Goal: Task Accomplishment & Management: Use online tool/utility

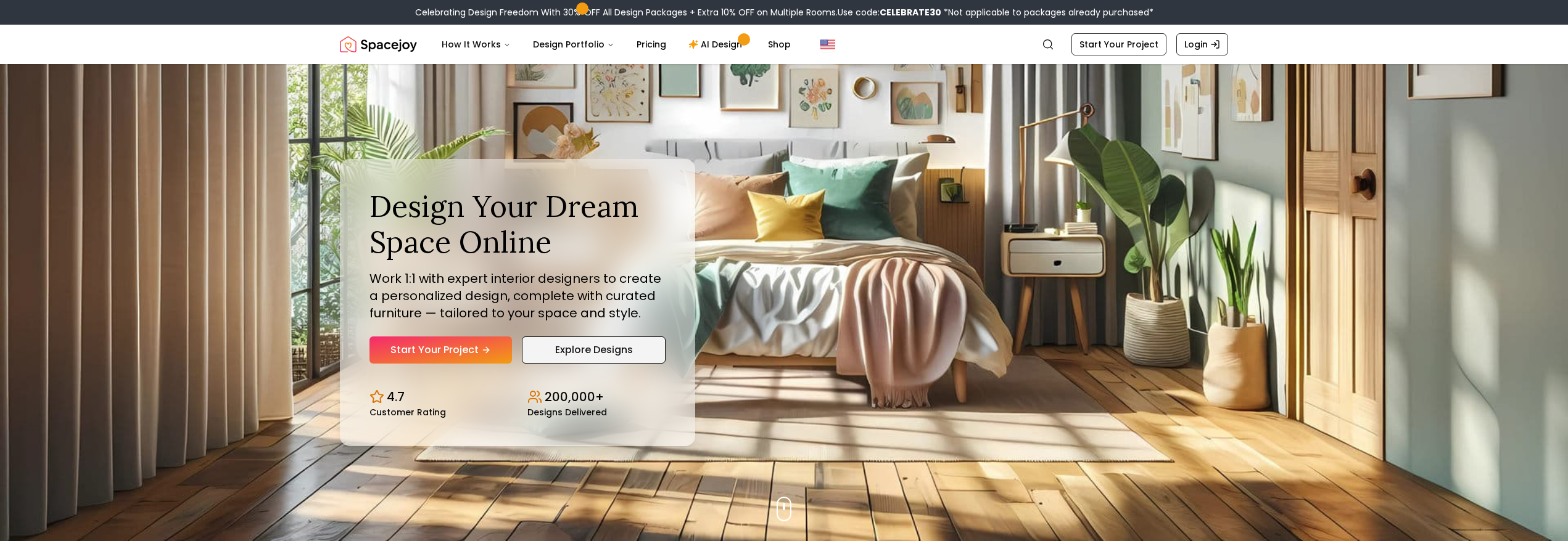
click at [544, 350] on link "Explore Designs" at bounding box center [593, 350] width 143 height 27
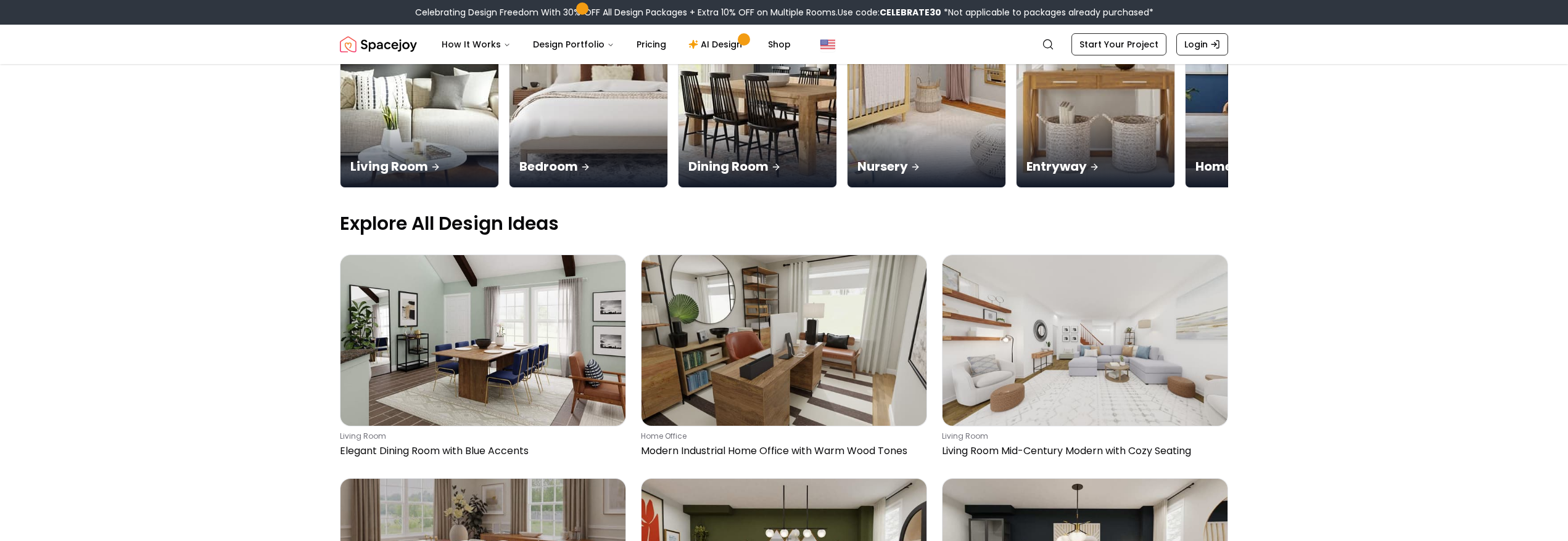
scroll to position [284, 0]
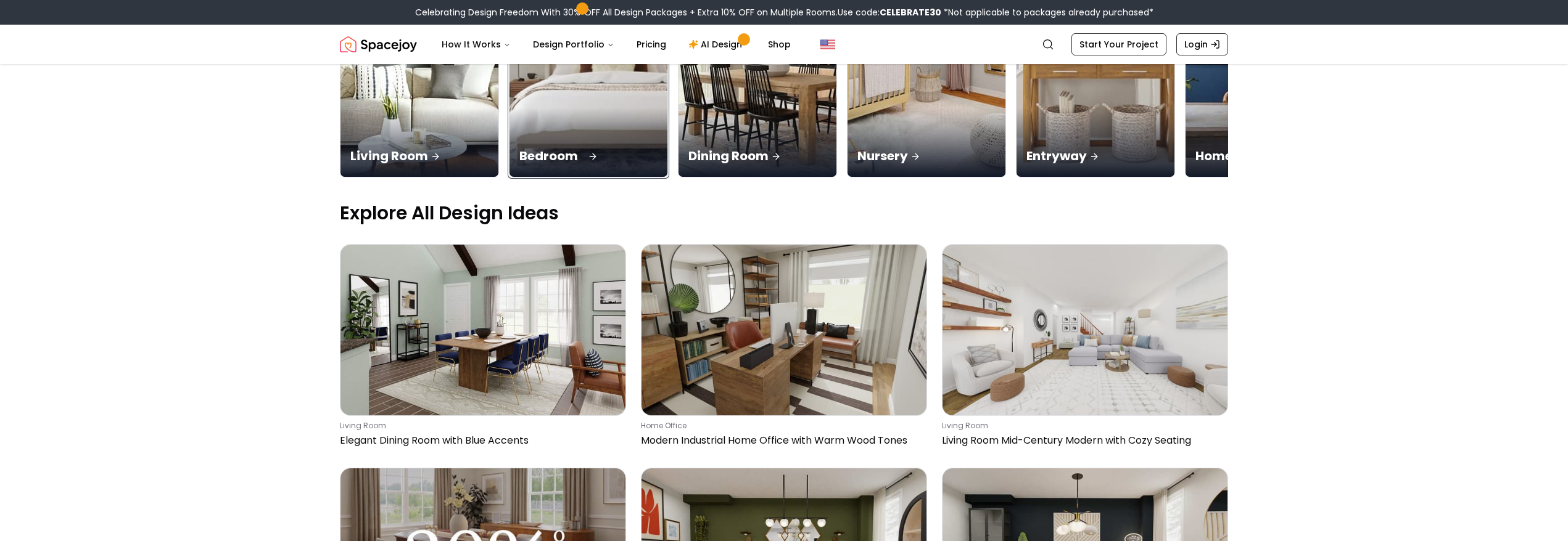
click at [593, 119] on div "Bedroom" at bounding box center [588, 143] width 158 height 69
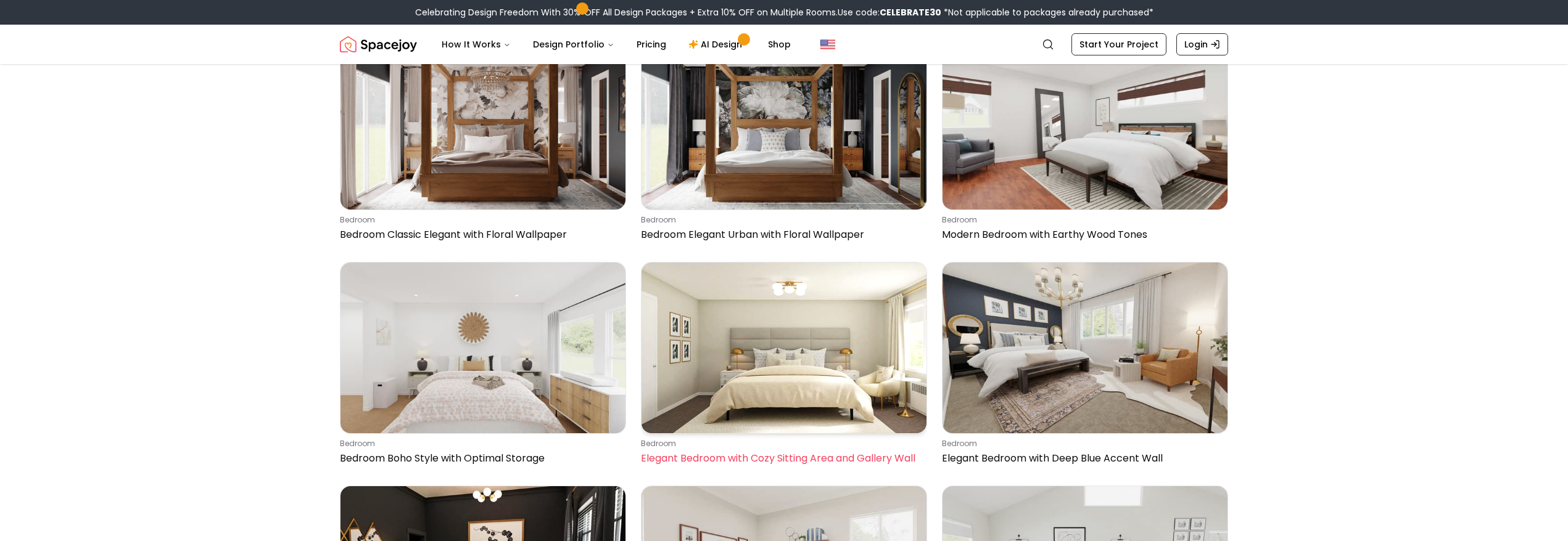
scroll to position [1792, 0]
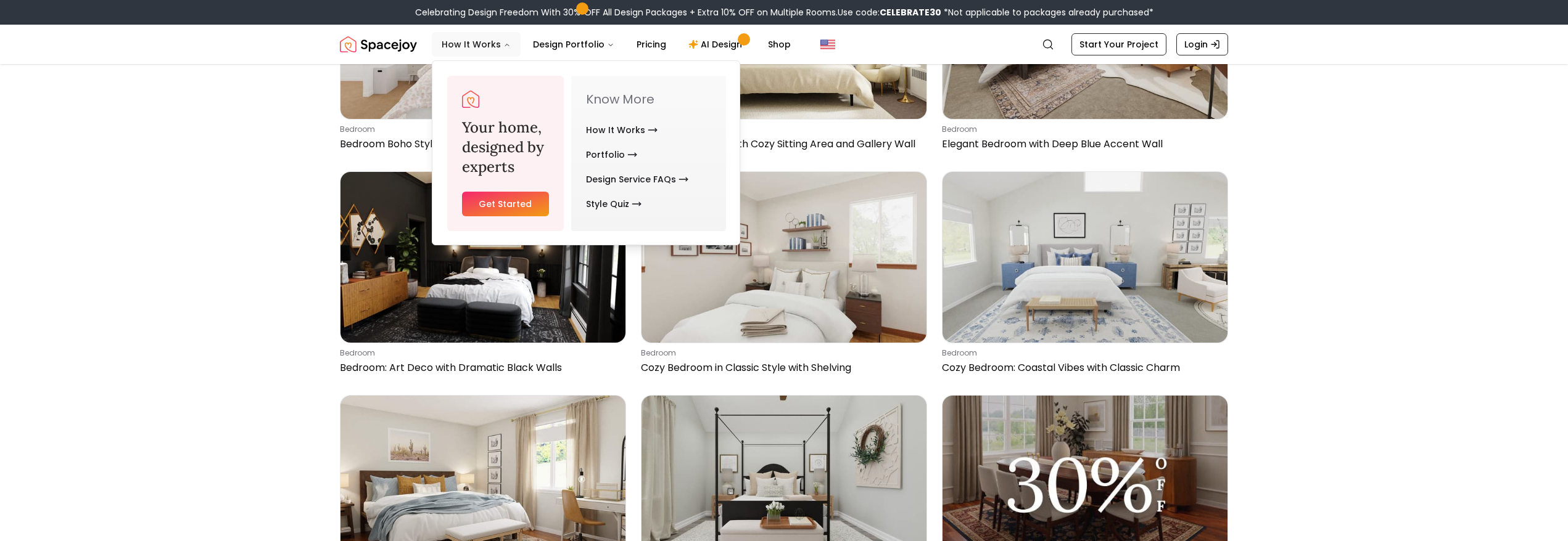
click at [496, 40] on button "How It Works" at bounding box center [476, 44] width 89 height 25
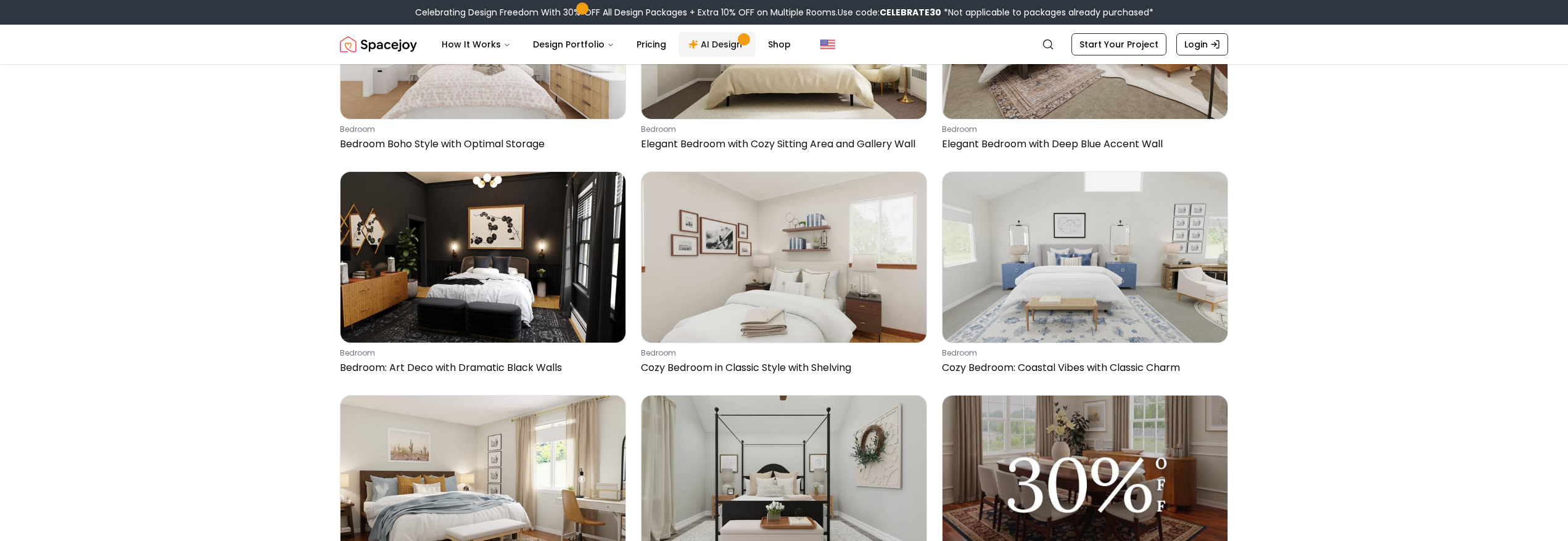
click at [713, 45] on link "AI Design" at bounding box center [716, 44] width 77 height 25
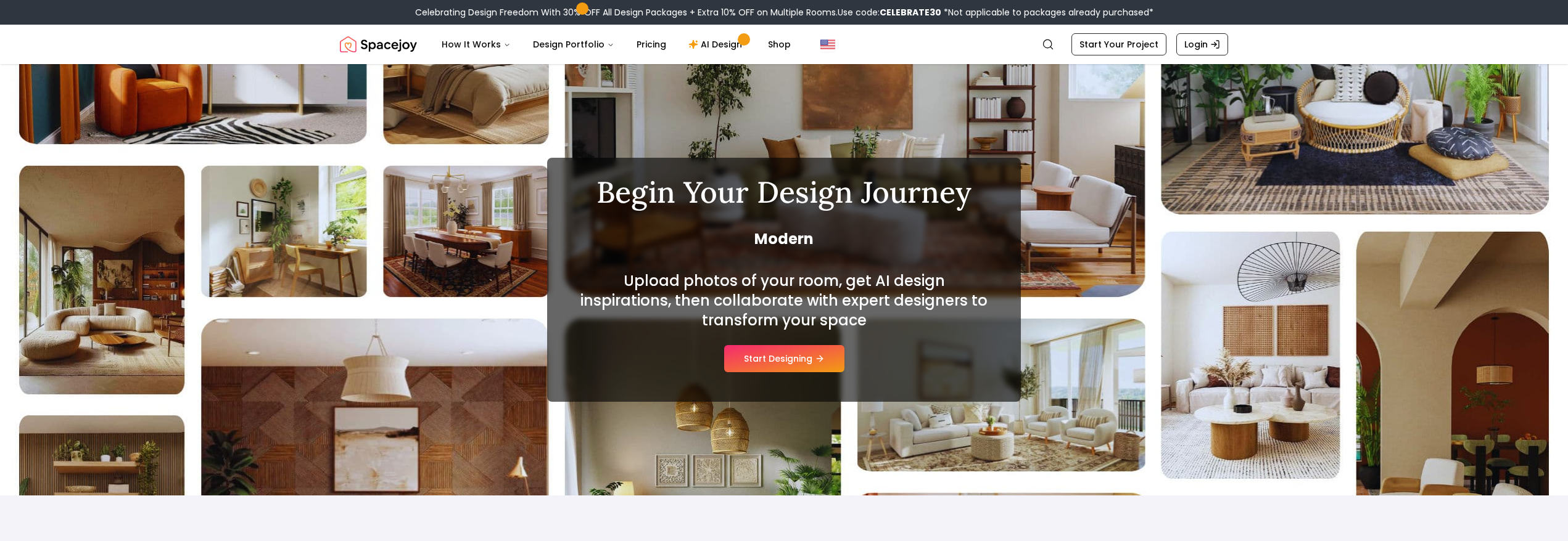
click at [779, 364] on button "Start Designing" at bounding box center [784, 359] width 120 height 27
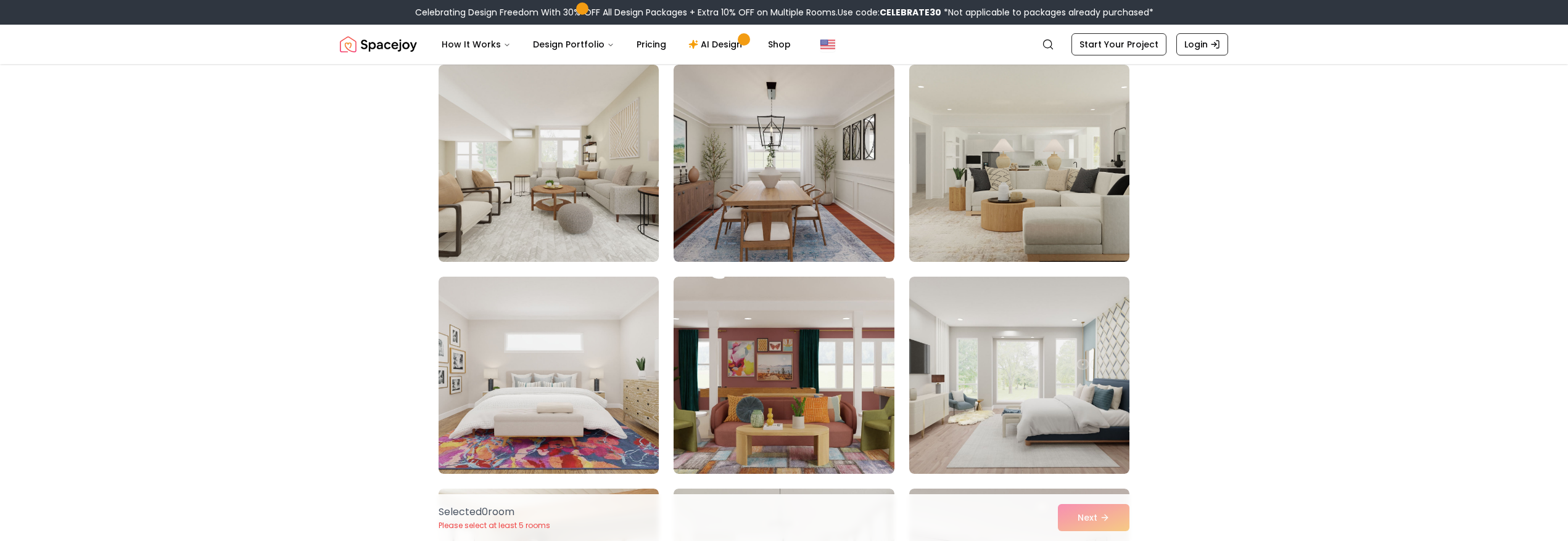
scroll to position [777, 0]
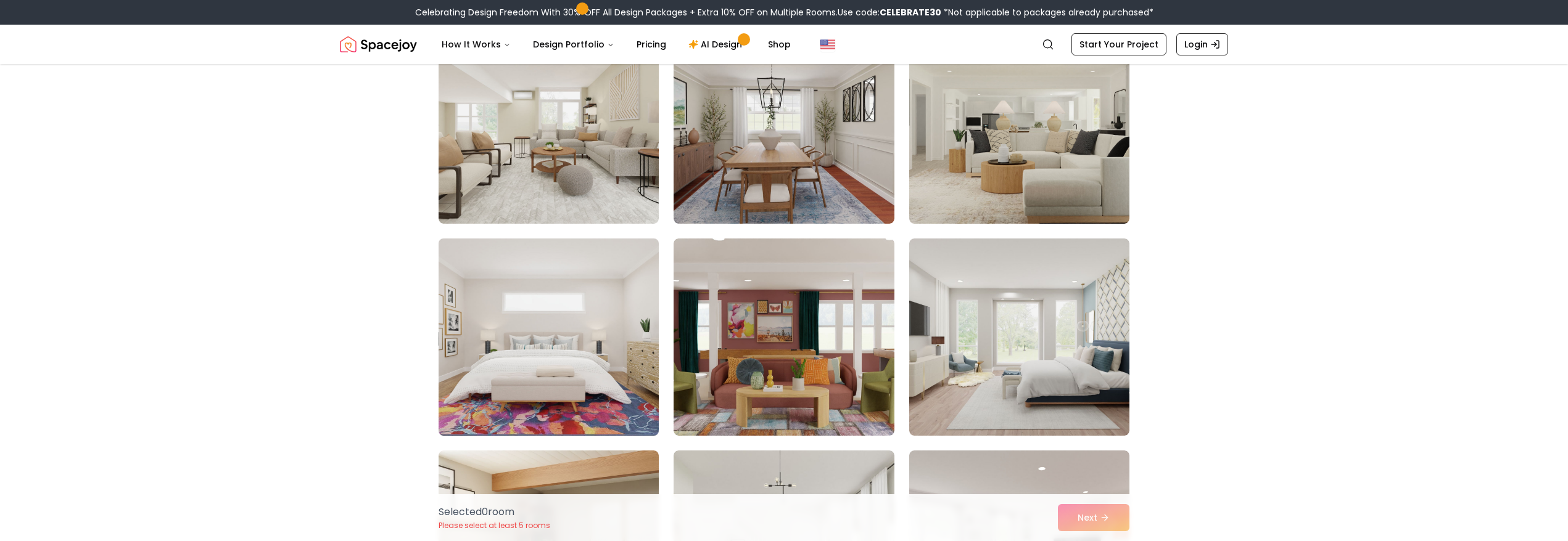
click at [538, 362] on img at bounding box center [549, 337] width 231 height 207
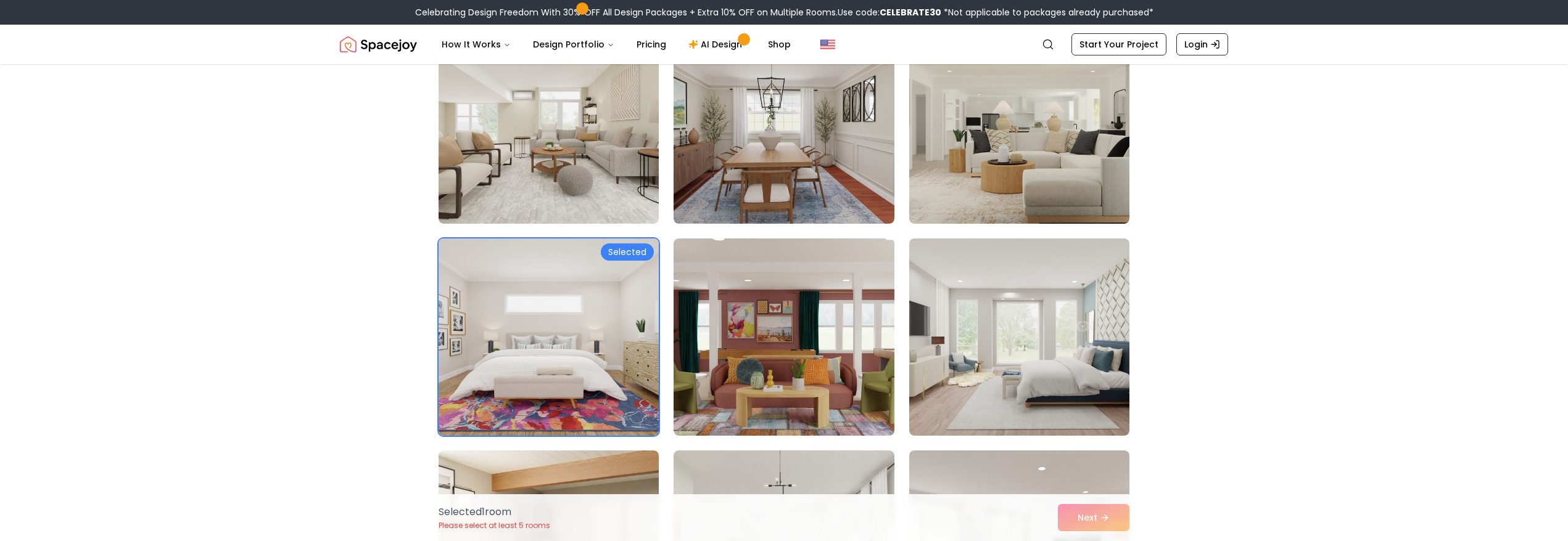
click at [1075, 514] on div "Selected 1 room Please select at least 5 rooms Next" at bounding box center [784, 518] width 710 height 47
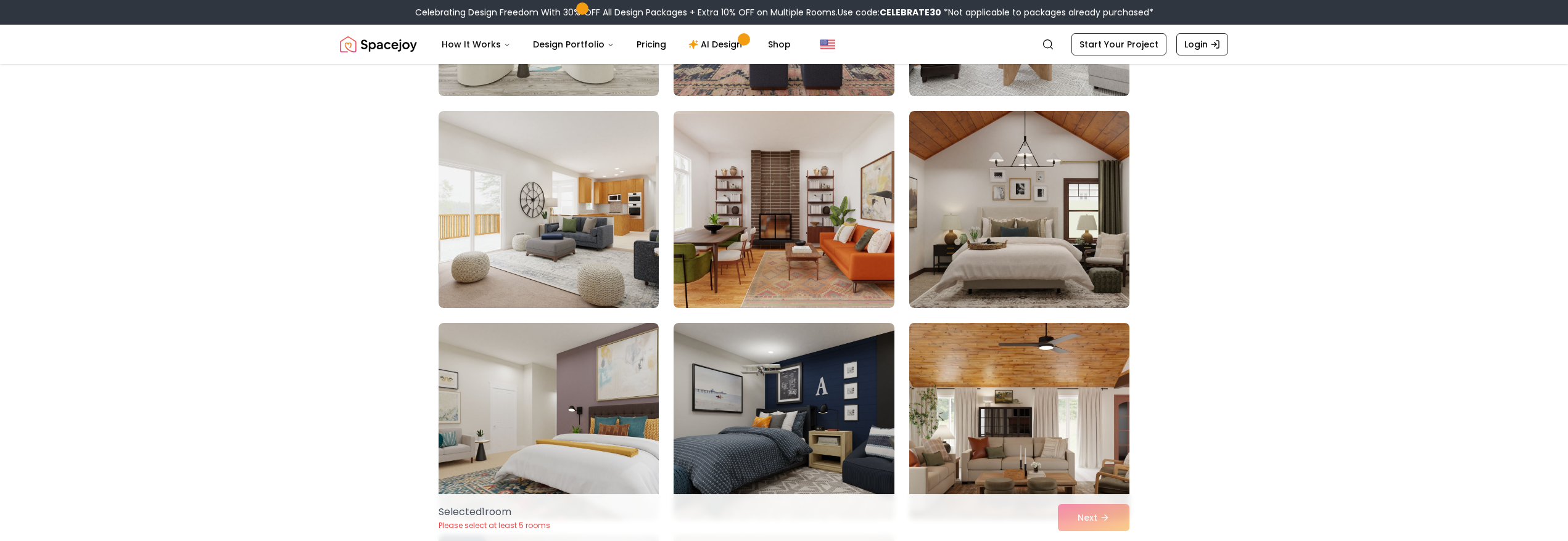
scroll to position [3036, 0]
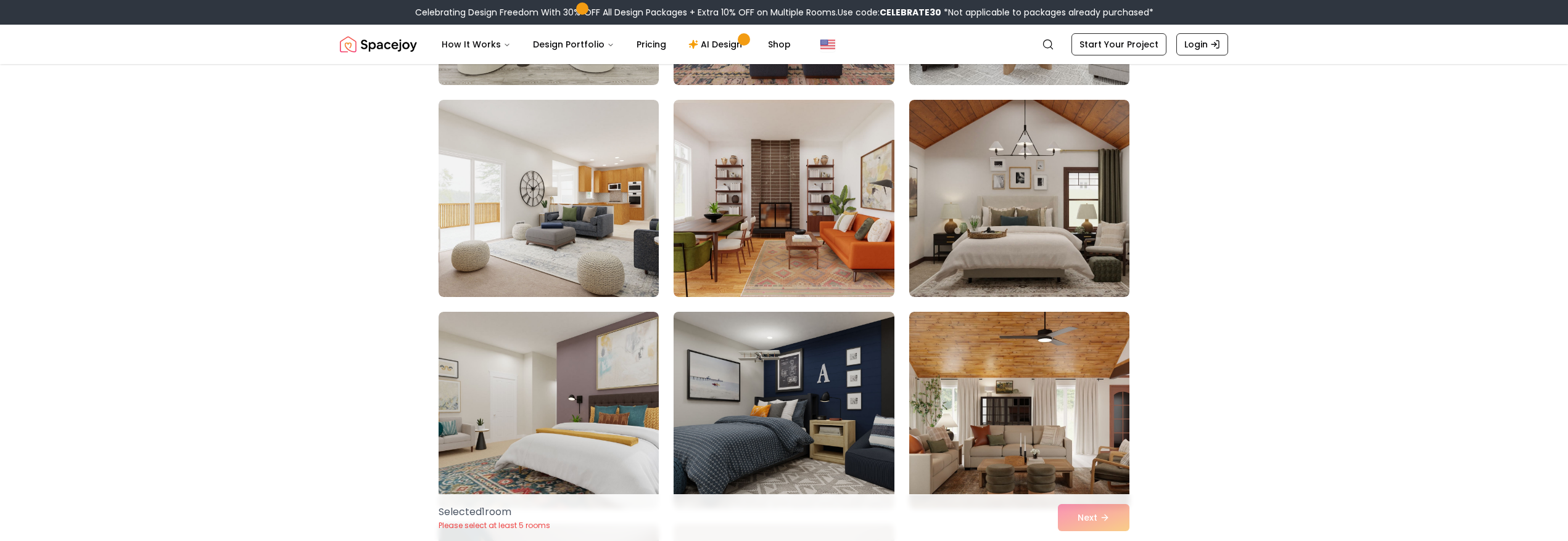
click at [821, 422] on img at bounding box center [783, 410] width 231 height 207
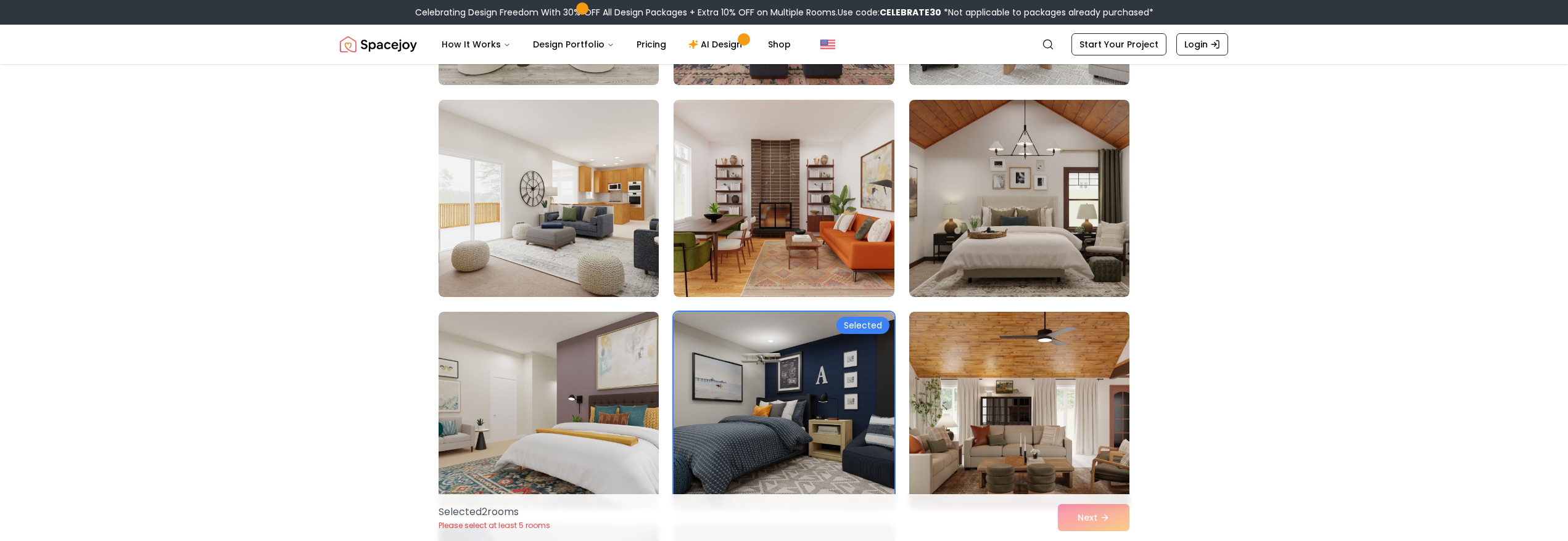
click at [1083, 516] on div "Selected 2 room s Please select at least 5 rooms Next" at bounding box center [784, 518] width 710 height 47
click at [870, 329] on div "Selected" at bounding box center [863, 325] width 53 height 17
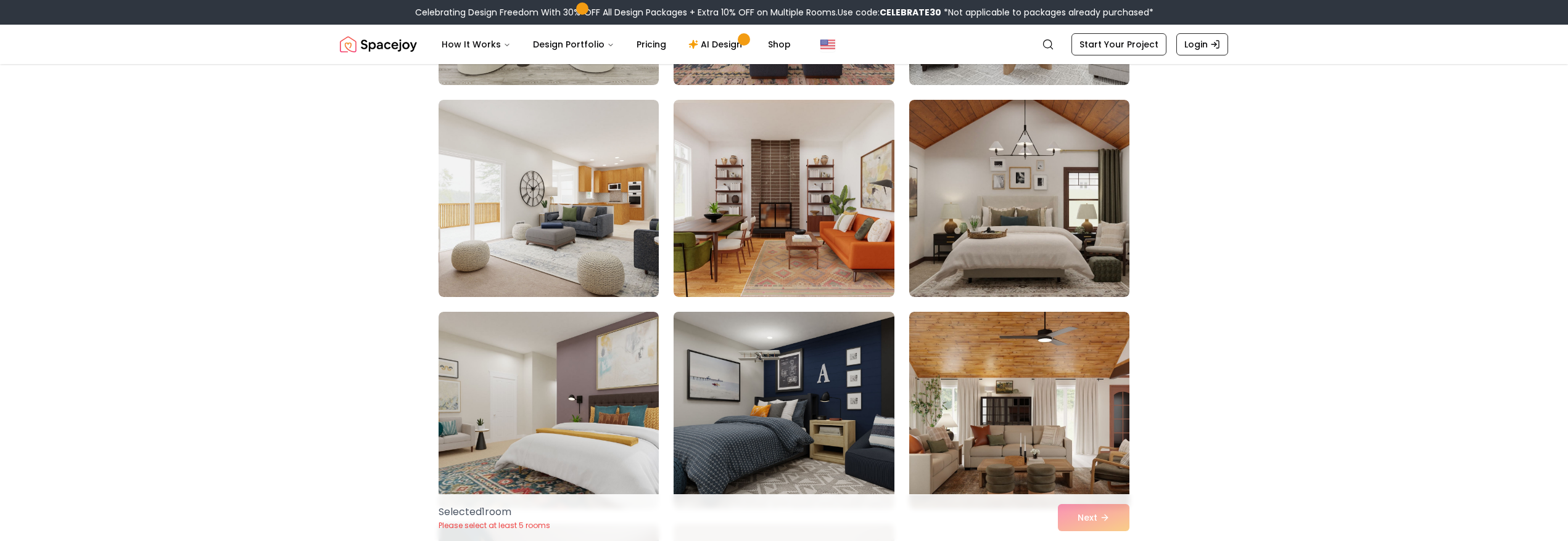
click at [870, 329] on img at bounding box center [783, 410] width 231 height 207
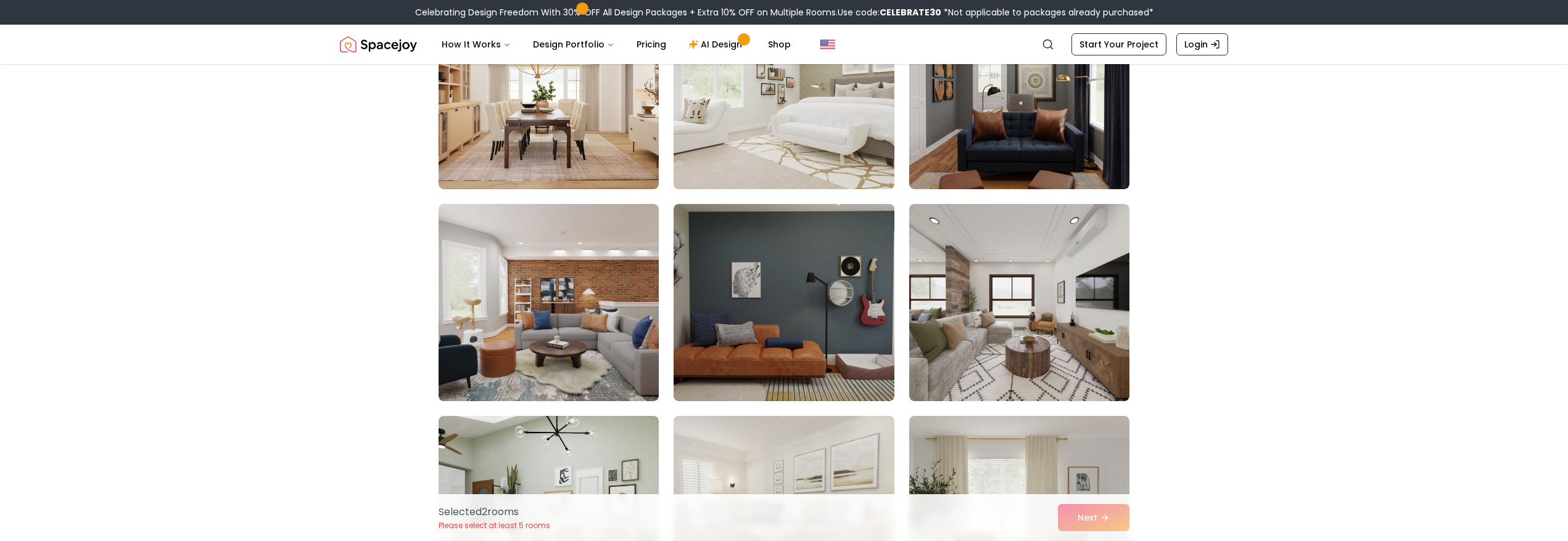
scroll to position [3780, 0]
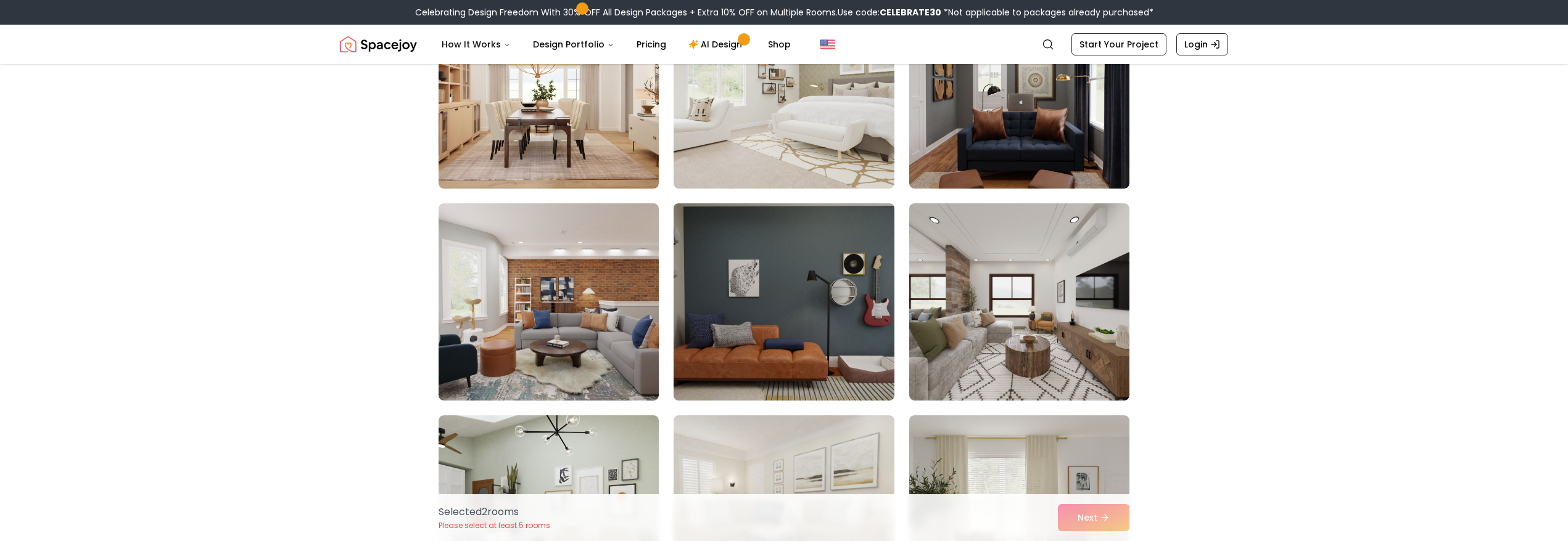
click at [795, 356] on img at bounding box center [783, 302] width 231 height 207
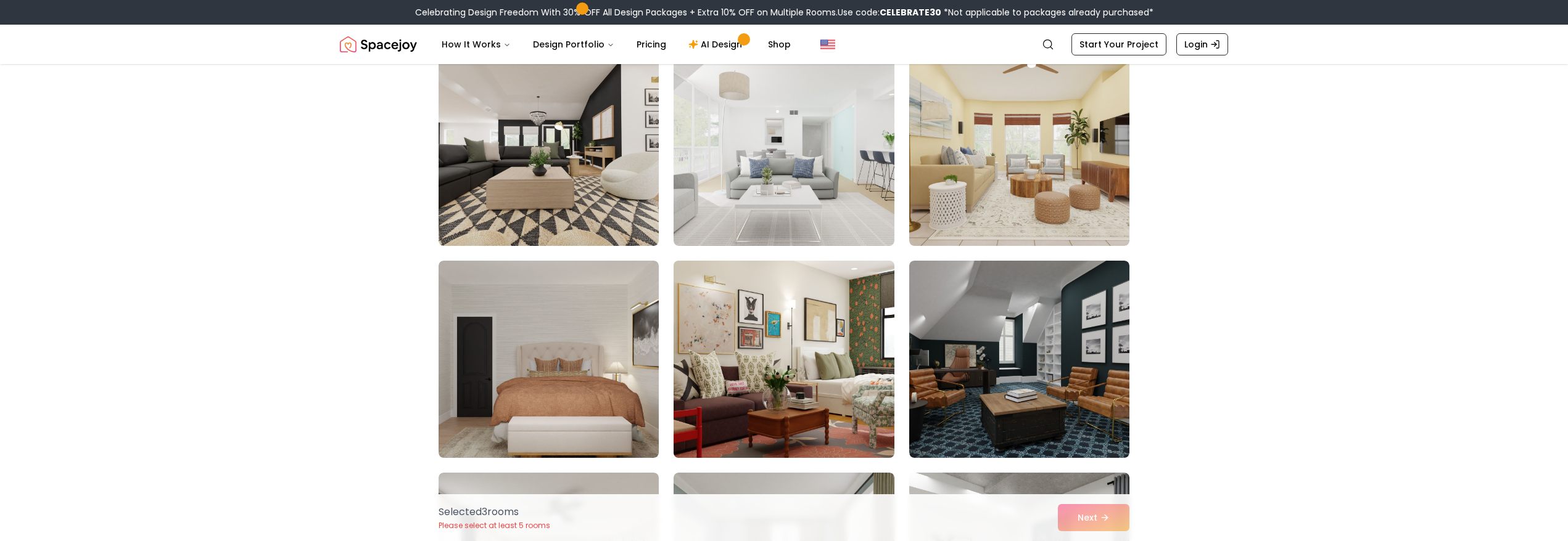
scroll to position [4361, 0]
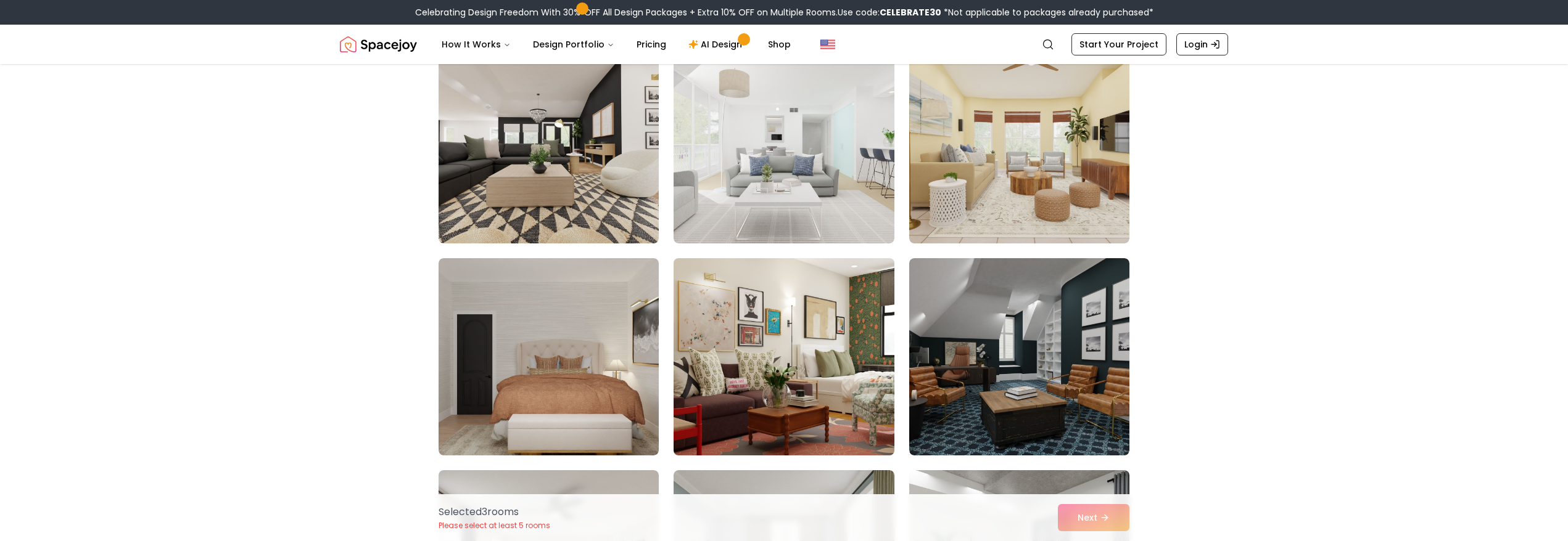
click at [789, 376] on img at bounding box center [783, 357] width 231 height 207
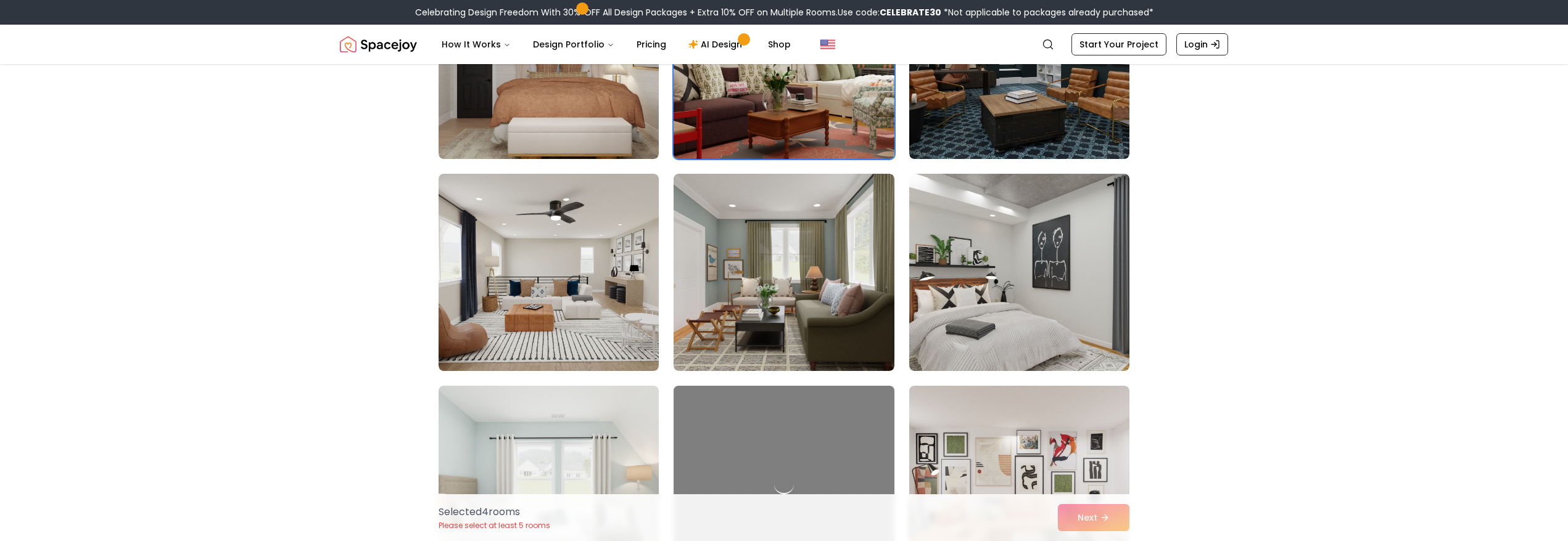
scroll to position [4746, 0]
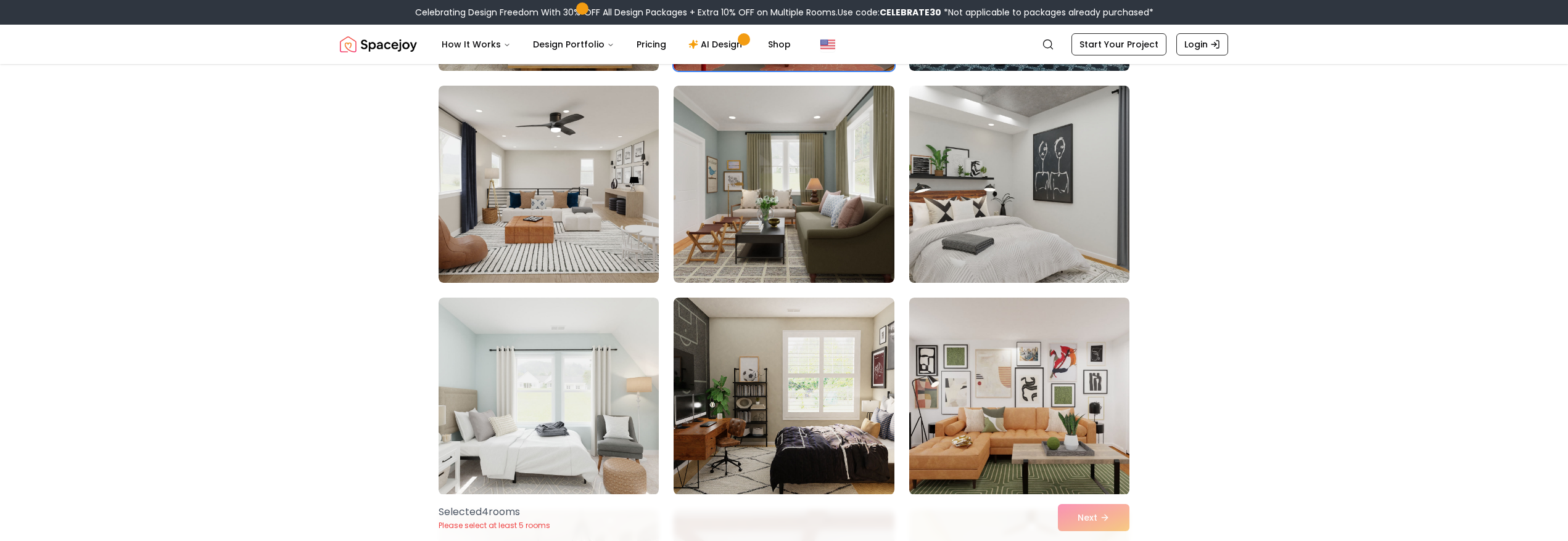
click at [954, 272] on img at bounding box center [1019, 185] width 231 height 207
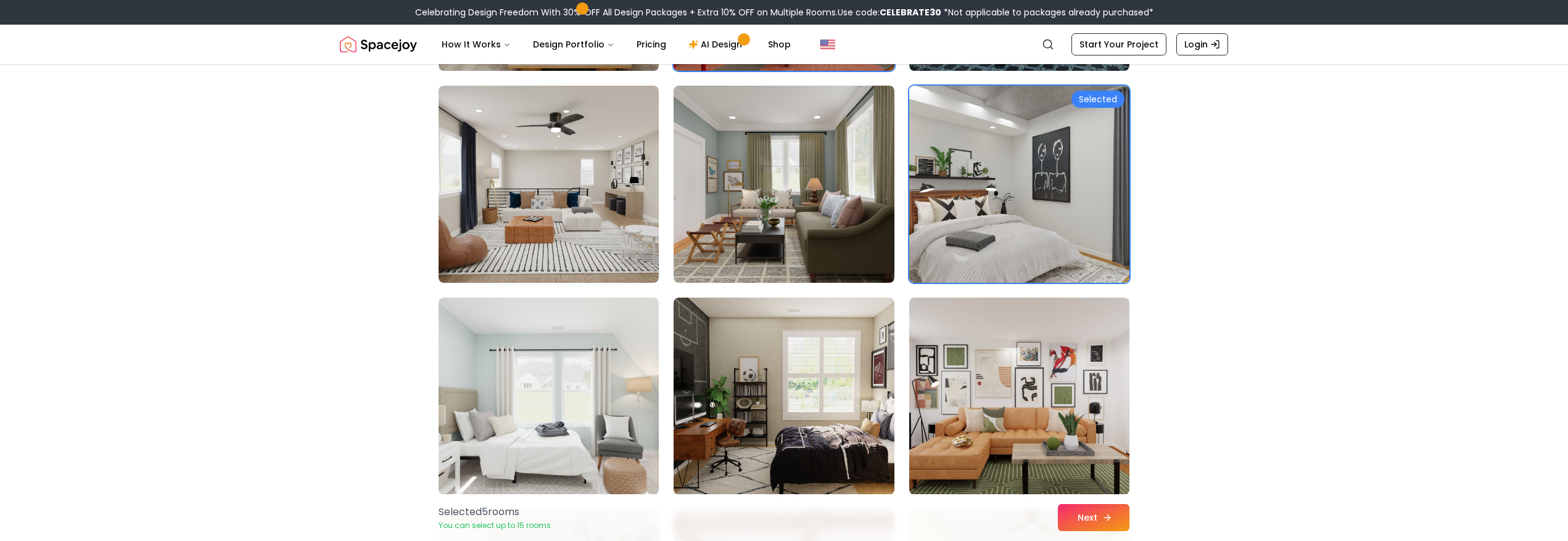
click at [1089, 519] on button "Next" at bounding box center [1093, 518] width 71 height 27
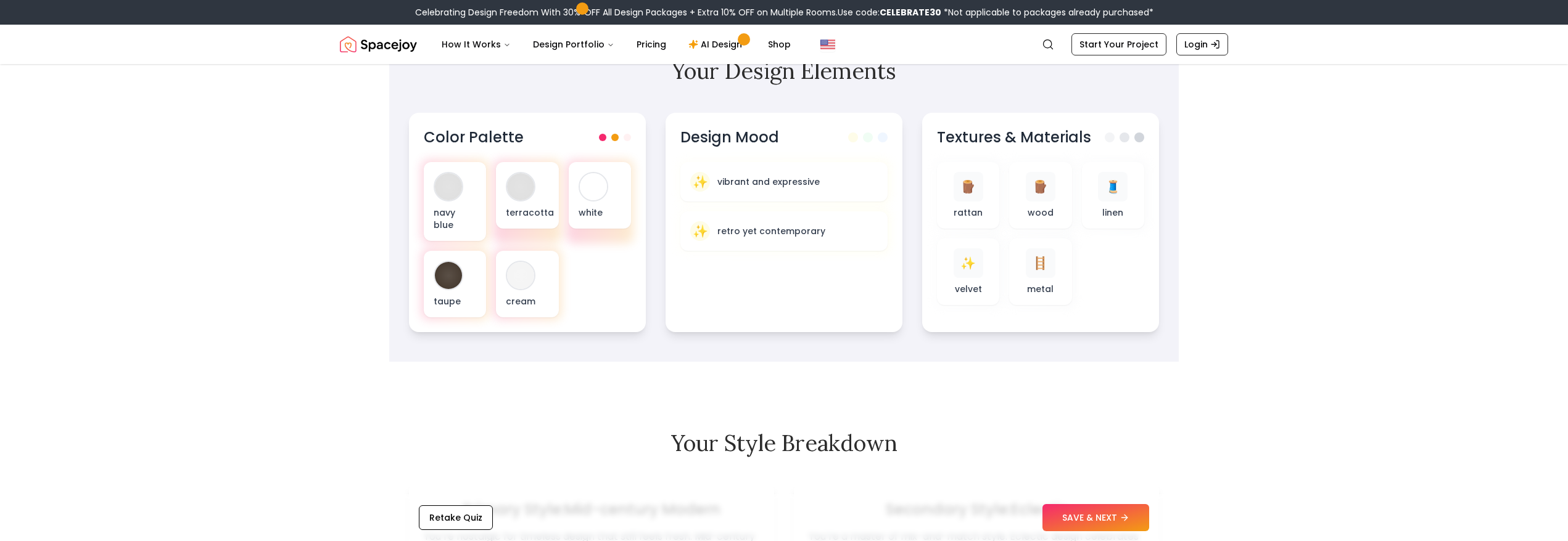
scroll to position [287, 0]
